Goal: Task Accomplishment & Management: Manage account settings

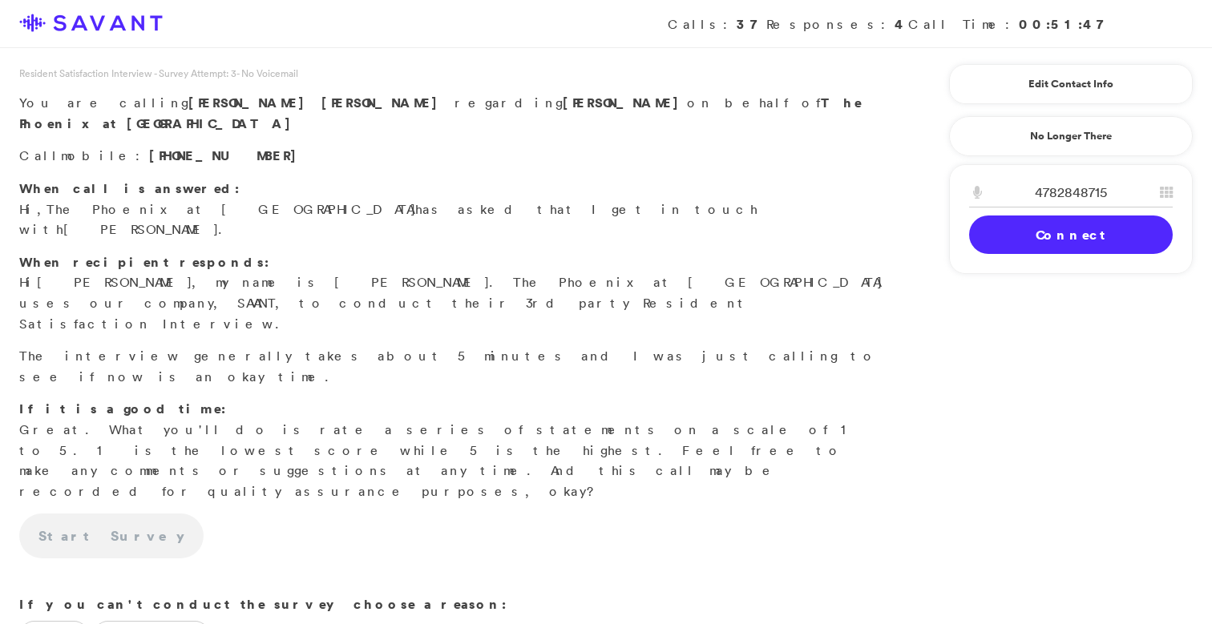
click at [1076, 232] on link "Connect" at bounding box center [1071, 235] width 204 height 38
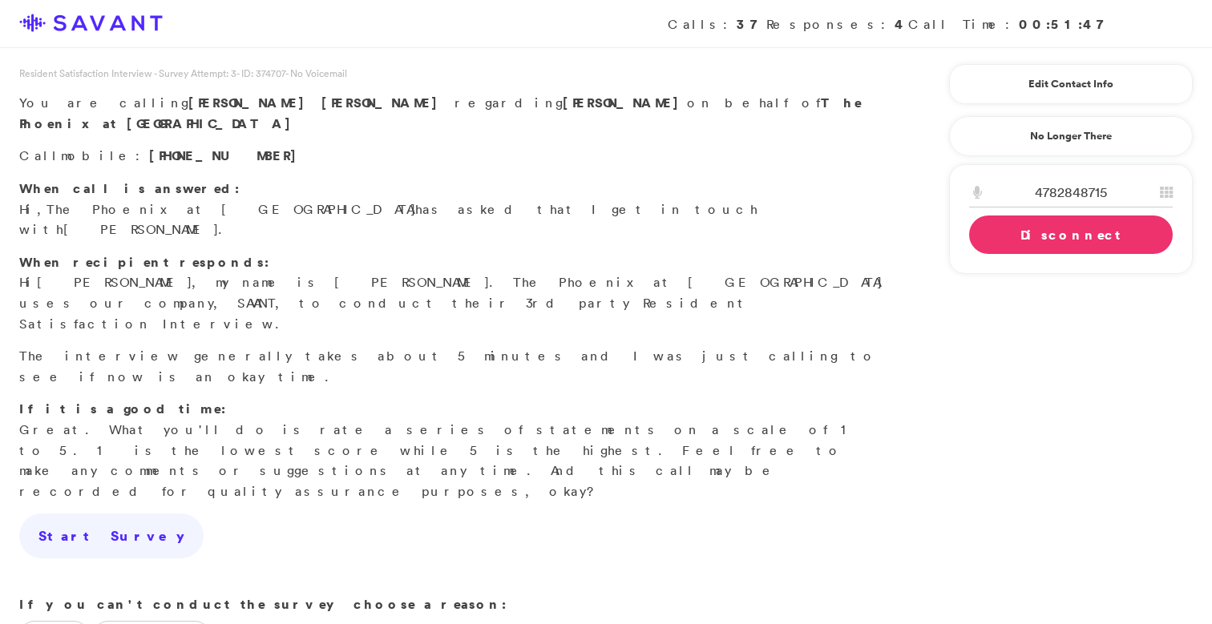
click at [732, 120] on div "Resident Satisfaction Interview - Survey Attempt: 3 - ID: 374707 - No Voicemail…" at bounding box center [453, 122] width 907 height 113
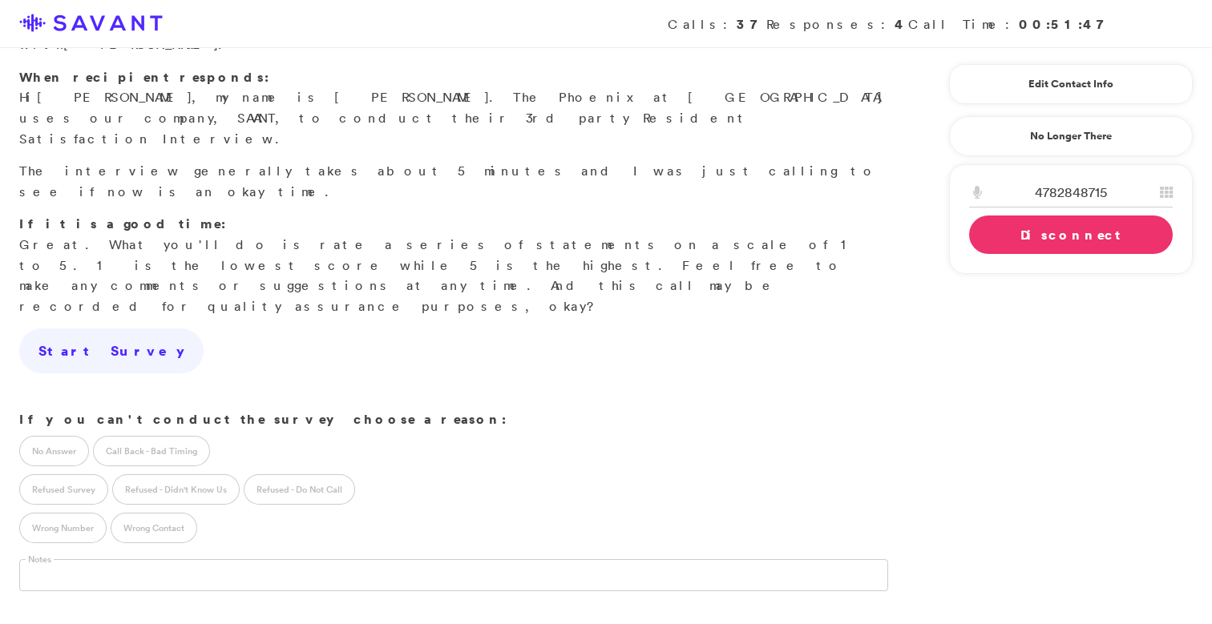
scroll to position [239, 0]
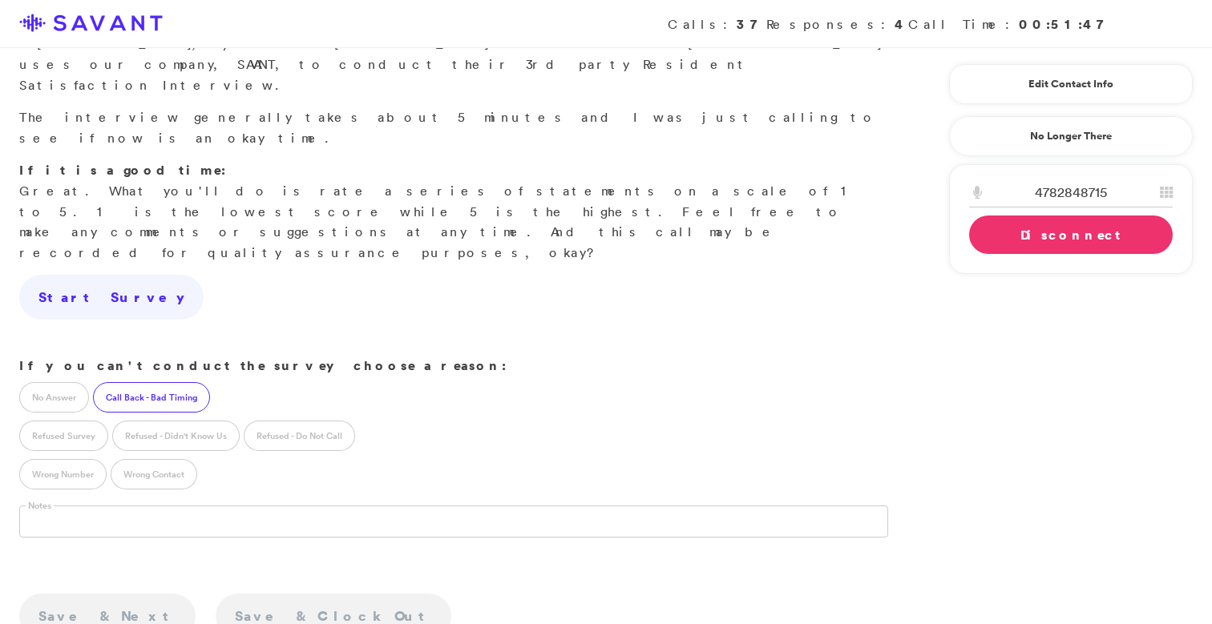
click at [159, 382] on label "Call Back - Bad Timing" at bounding box center [151, 397] width 117 height 30
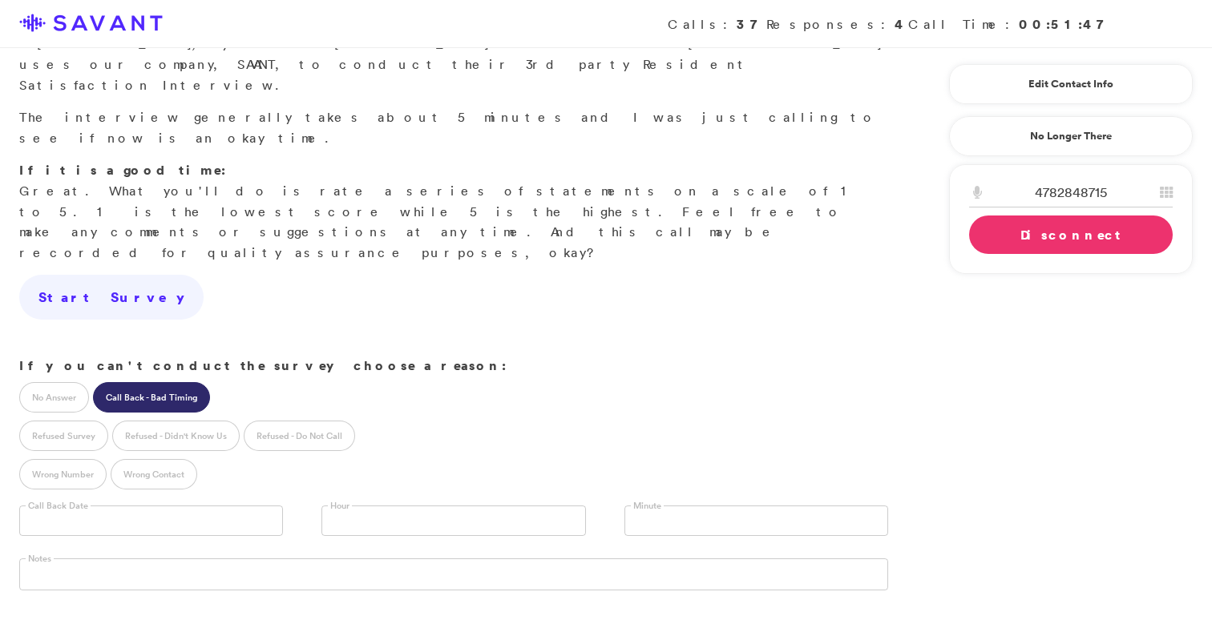
click at [143, 506] on input "text" at bounding box center [151, 521] width 264 height 30
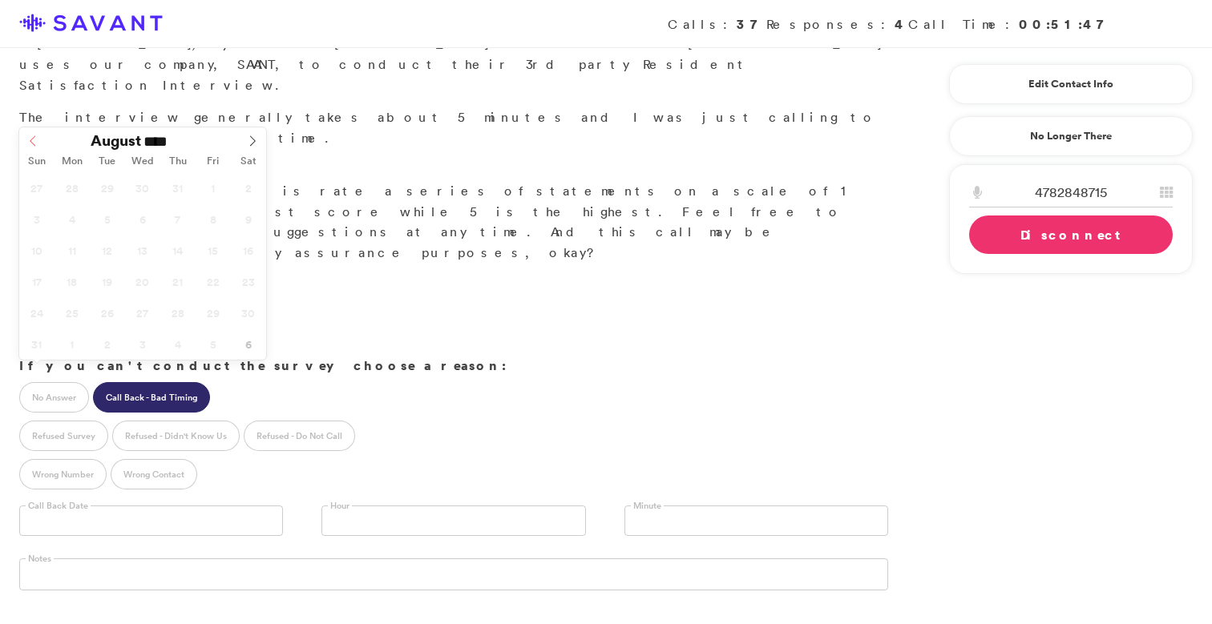
click at [34, 143] on icon at bounding box center [32, 140] width 11 height 11
click at [251, 146] on icon at bounding box center [252, 140] width 11 height 11
click at [35, 141] on icon at bounding box center [32, 140] width 11 height 11
click at [255, 143] on icon at bounding box center [252, 140] width 11 height 11
type input "**********"
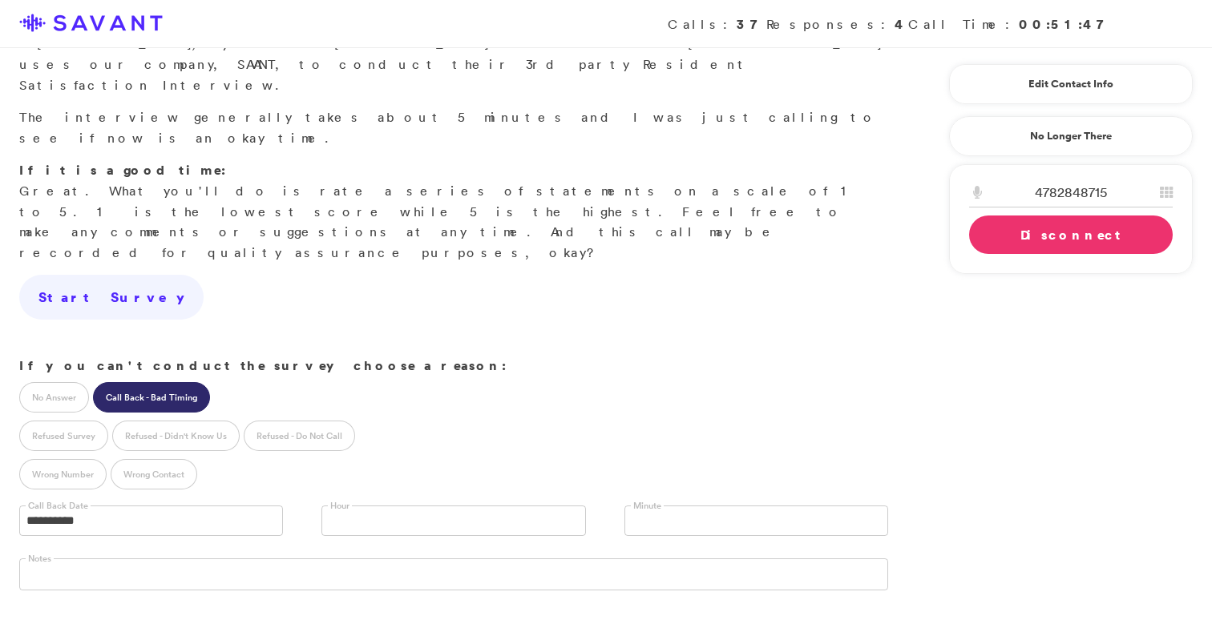
click at [423, 506] on link at bounding box center [453, 521] width 264 height 30
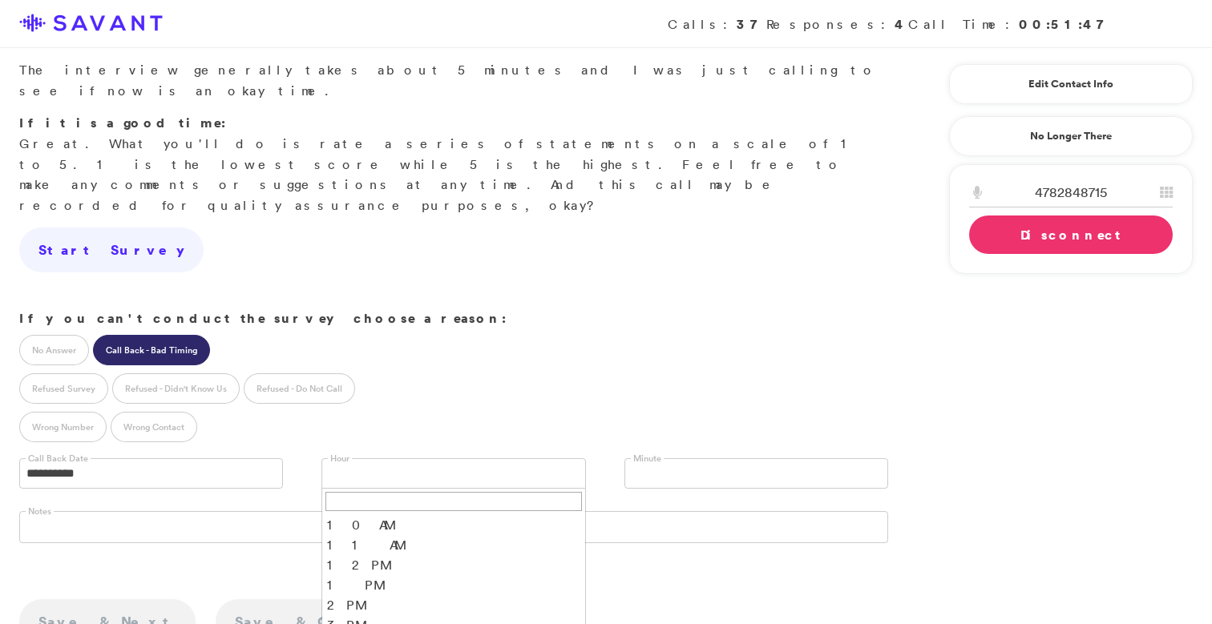
scroll to position [48, 0]
click at [1008, 244] on link "Disconnect" at bounding box center [1071, 235] width 204 height 38
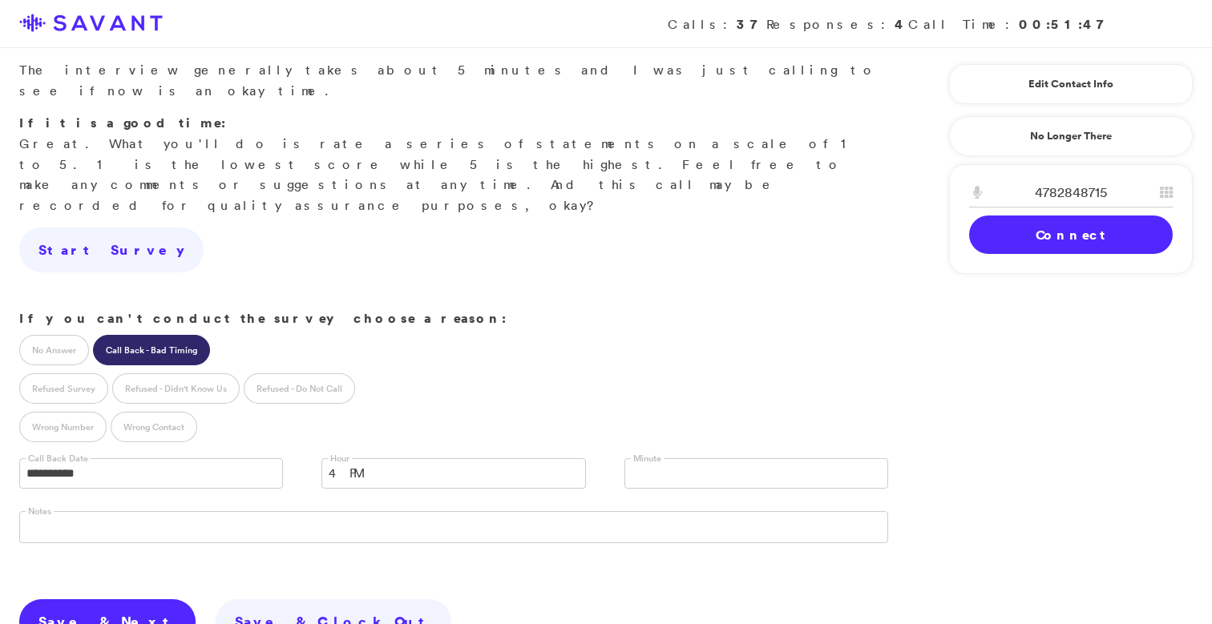
click at [114, 600] on link "Save & Next" at bounding box center [107, 622] width 176 height 45
